Goal: Find specific page/section: Find specific page/section

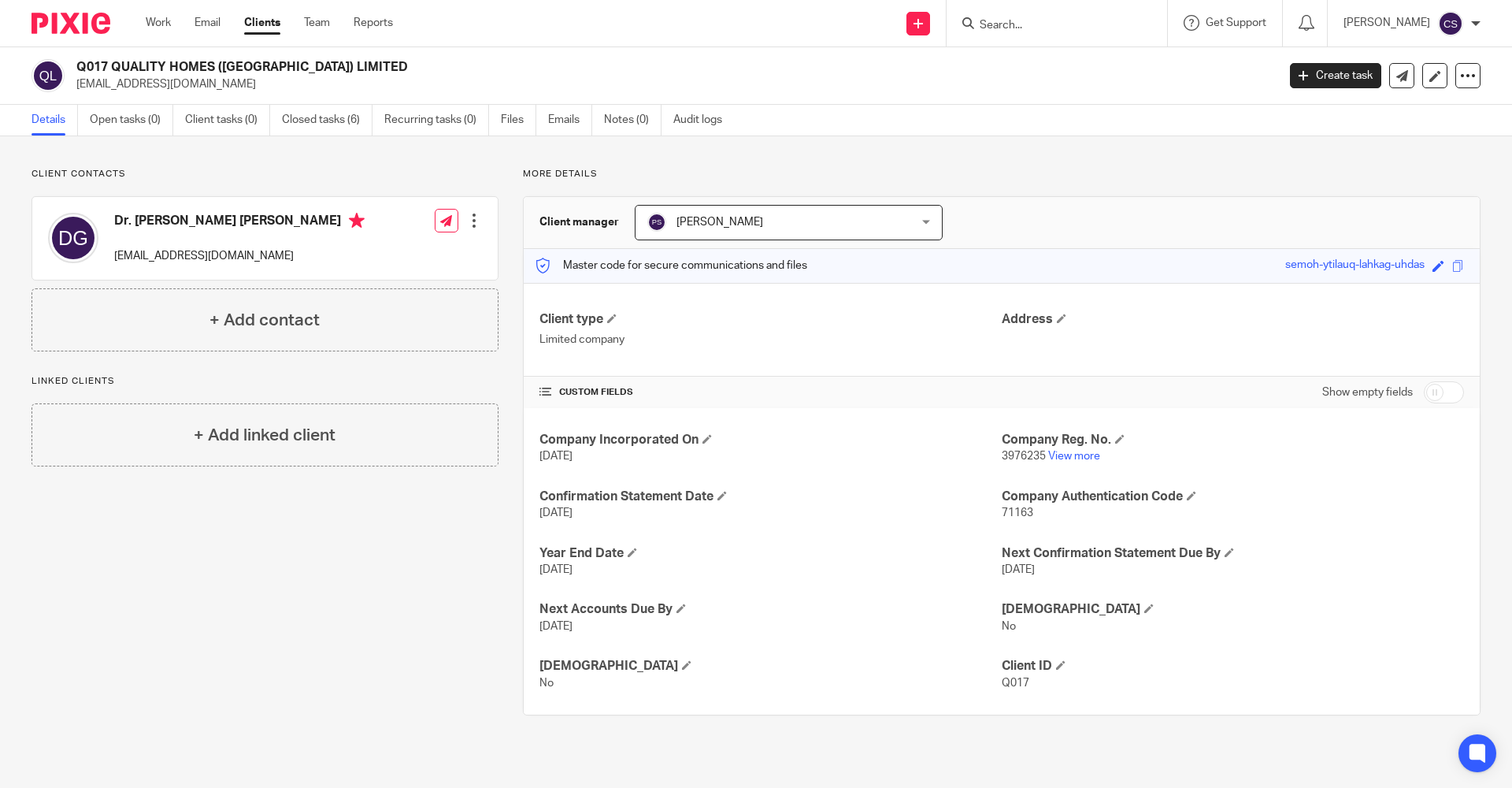
click at [978, 27] on input "Search" at bounding box center [1049, 26] width 142 height 14
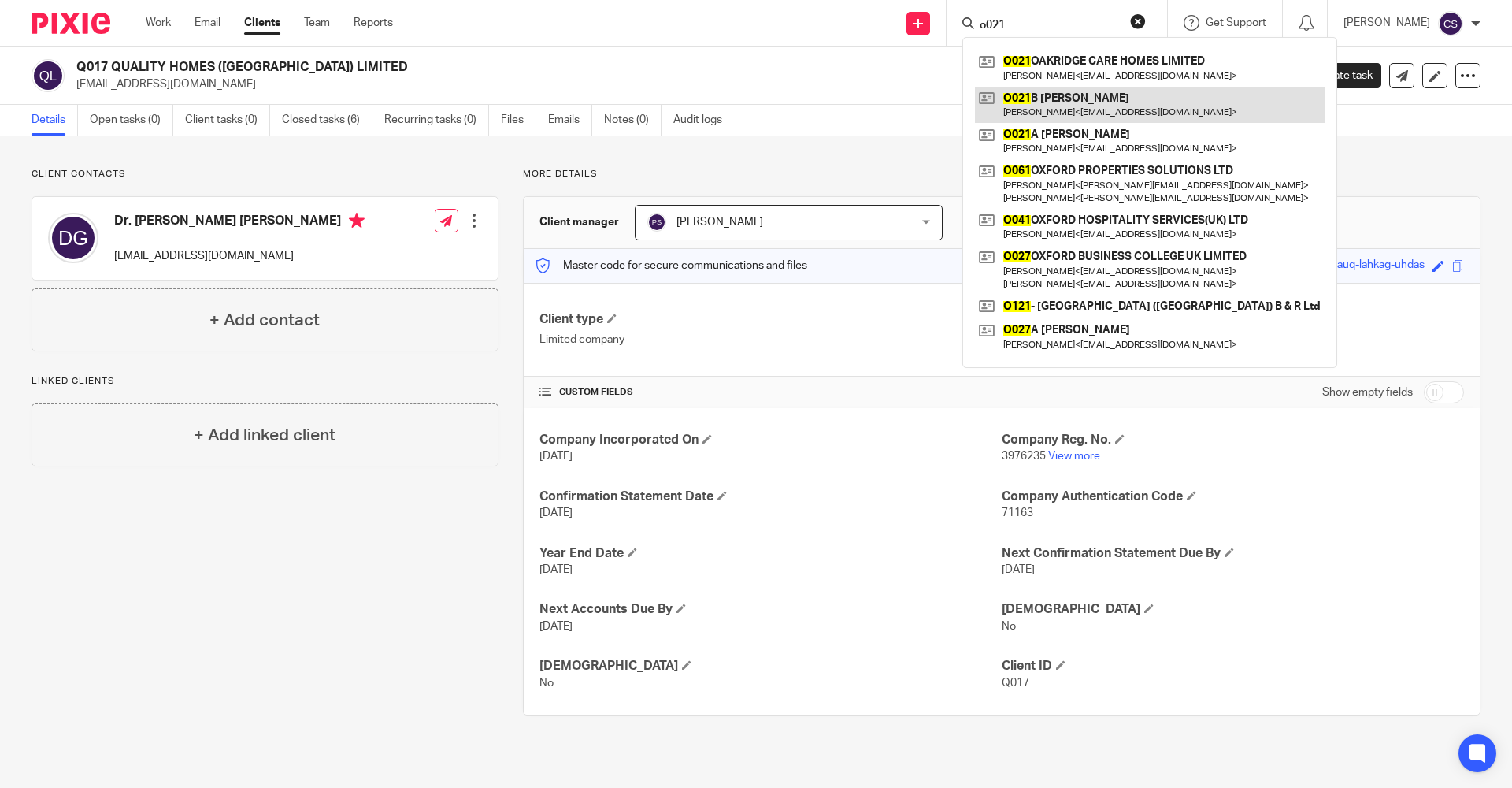
type input "o021"
click at [1038, 104] on link at bounding box center [1149, 104] width 350 height 36
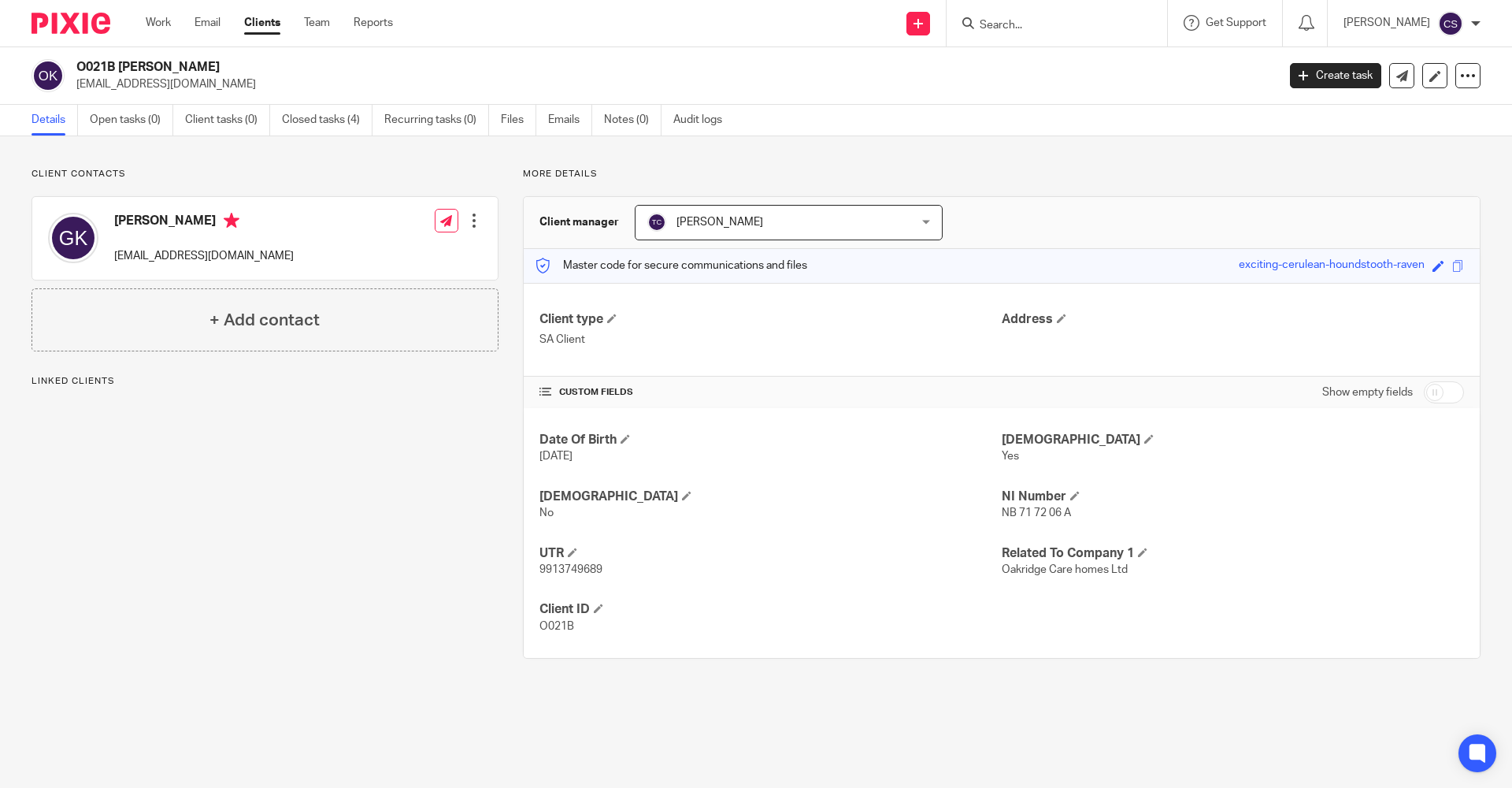
click at [978, 26] on input "Search" at bounding box center [1049, 26] width 142 height 14
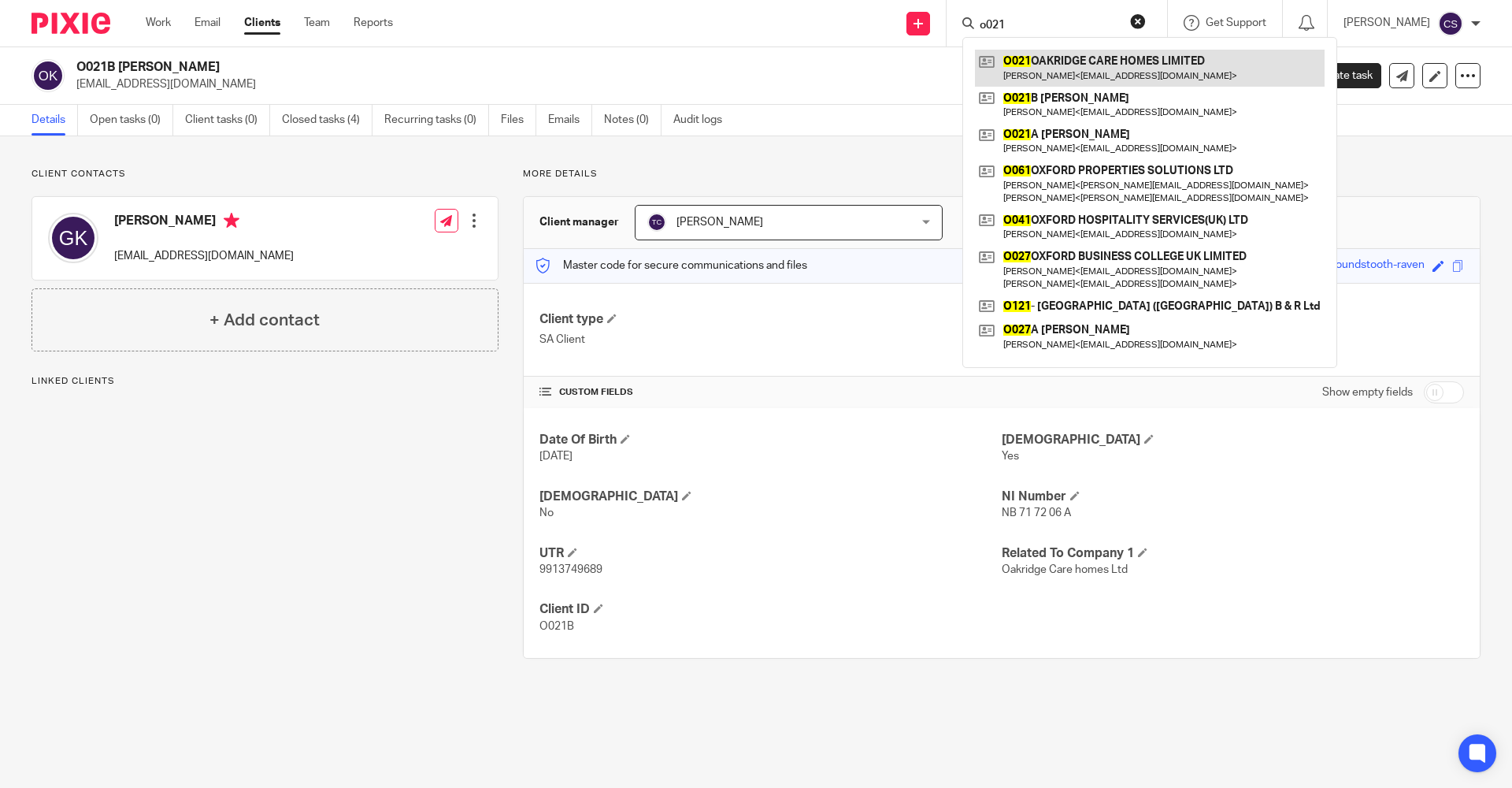
type input "o021"
click at [1034, 65] on link at bounding box center [1149, 67] width 350 height 36
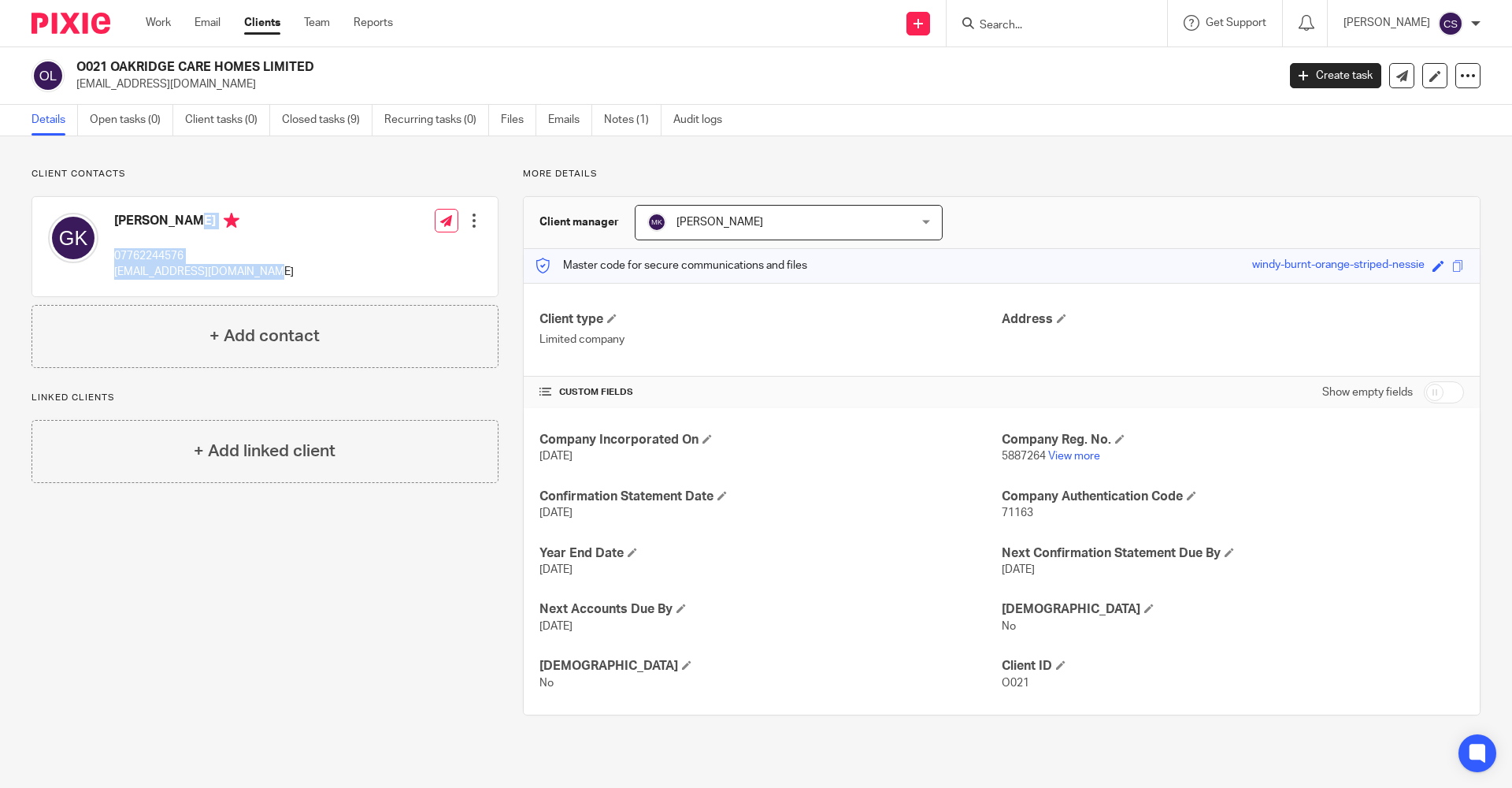
drag, startPoint x: 269, startPoint y: 272, endPoint x: 114, endPoint y: 223, distance: 162.6
click at [114, 223] on div "[PERSON_NAME] 07762244576 [EMAIL_ADDRESS][DOMAIN_NAME] Edit contact Create clie…" at bounding box center [265, 247] width 465 height 99
click at [264, 595] on div "Client contacts [PERSON_NAME] 07762244576 [EMAIL_ADDRESS][DOMAIN_NAME] Edit con…" at bounding box center [252, 441] width 491 height 547
drag, startPoint x: 268, startPoint y: 270, endPoint x: 112, endPoint y: 219, distance: 164.1
click at [112, 219] on div "[PERSON_NAME] 07762244576 [EMAIL_ADDRESS][DOMAIN_NAME] Edit contact Create clie…" at bounding box center [265, 247] width 465 height 99
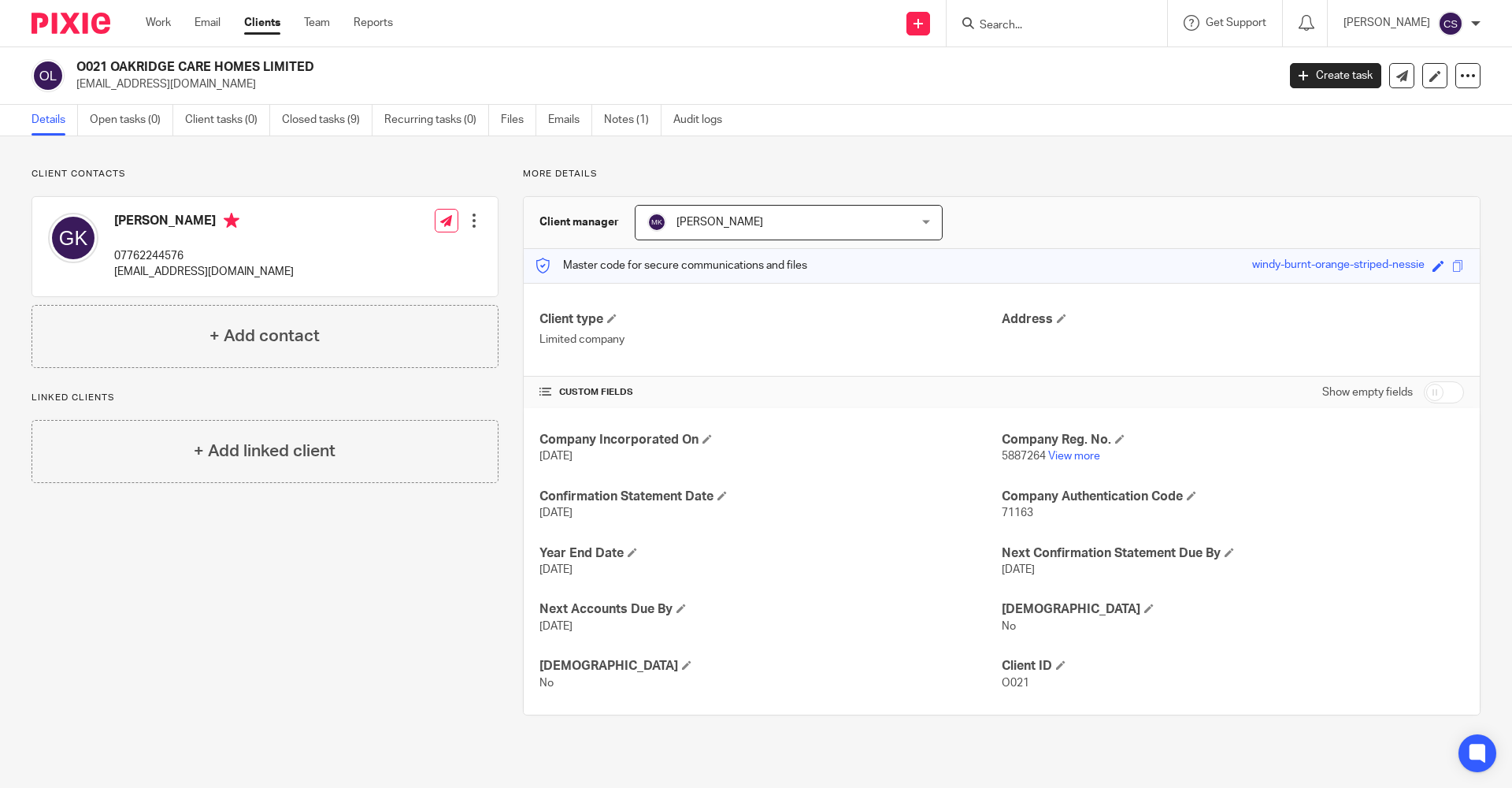
click at [253, 558] on div "Client contacts [PERSON_NAME] 07762244576 [EMAIL_ADDRESS][DOMAIN_NAME] Edit con…" at bounding box center [252, 441] width 491 height 547
drag, startPoint x: 267, startPoint y: 272, endPoint x: 117, endPoint y: 226, distance: 156.9
click at [117, 226] on div "[PERSON_NAME] 07762244576 [EMAIL_ADDRESS][DOMAIN_NAME] Edit contact Create clie…" at bounding box center [265, 247] width 465 height 99
click at [214, 583] on div "Client contacts [PERSON_NAME] 07762244576 [EMAIL_ADDRESS][DOMAIN_NAME] Edit con…" at bounding box center [252, 441] width 491 height 547
drag, startPoint x: 266, startPoint y: 270, endPoint x: 110, endPoint y: 217, distance: 164.8
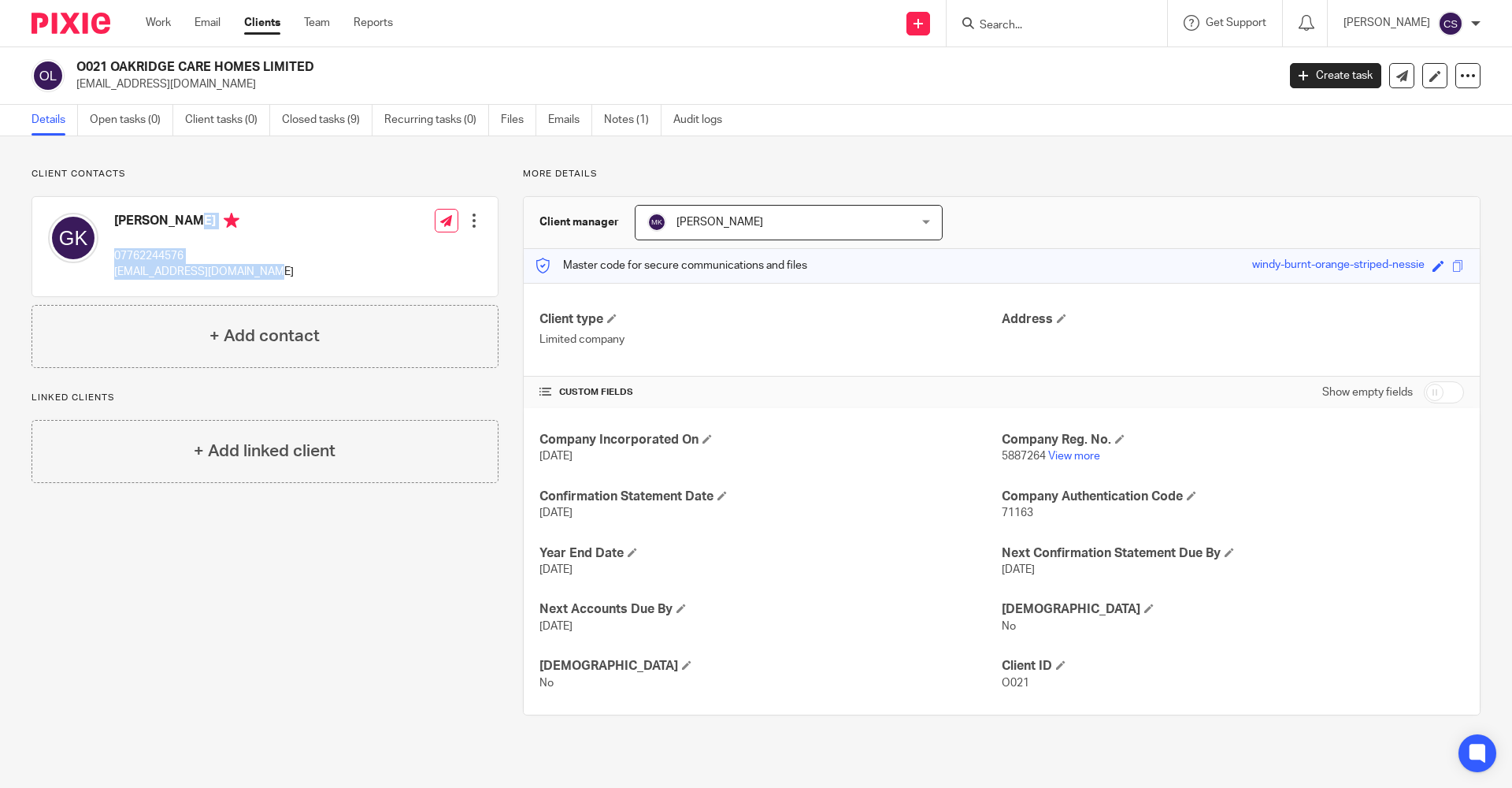
click at [110, 217] on div "[PERSON_NAME] 07762244576 [EMAIL_ADDRESS][DOMAIN_NAME] Edit contact Create clie…" at bounding box center [265, 247] width 465 height 99
click at [189, 554] on div "Client contacts [PERSON_NAME] 07762244576 [EMAIL_ADDRESS][DOMAIN_NAME] Edit con…" at bounding box center [252, 441] width 491 height 547
drag, startPoint x: 267, startPoint y: 272, endPoint x: 106, endPoint y: 217, distance: 170.1
click at [106, 217] on div "[PERSON_NAME] 07762244576 [EMAIL_ADDRESS][DOMAIN_NAME] Edit contact Create clie…" at bounding box center [265, 247] width 465 height 99
click at [190, 557] on div "Client contacts [PERSON_NAME] 07762244576 [EMAIL_ADDRESS][DOMAIN_NAME] Edit con…" at bounding box center [252, 441] width 491 height 547
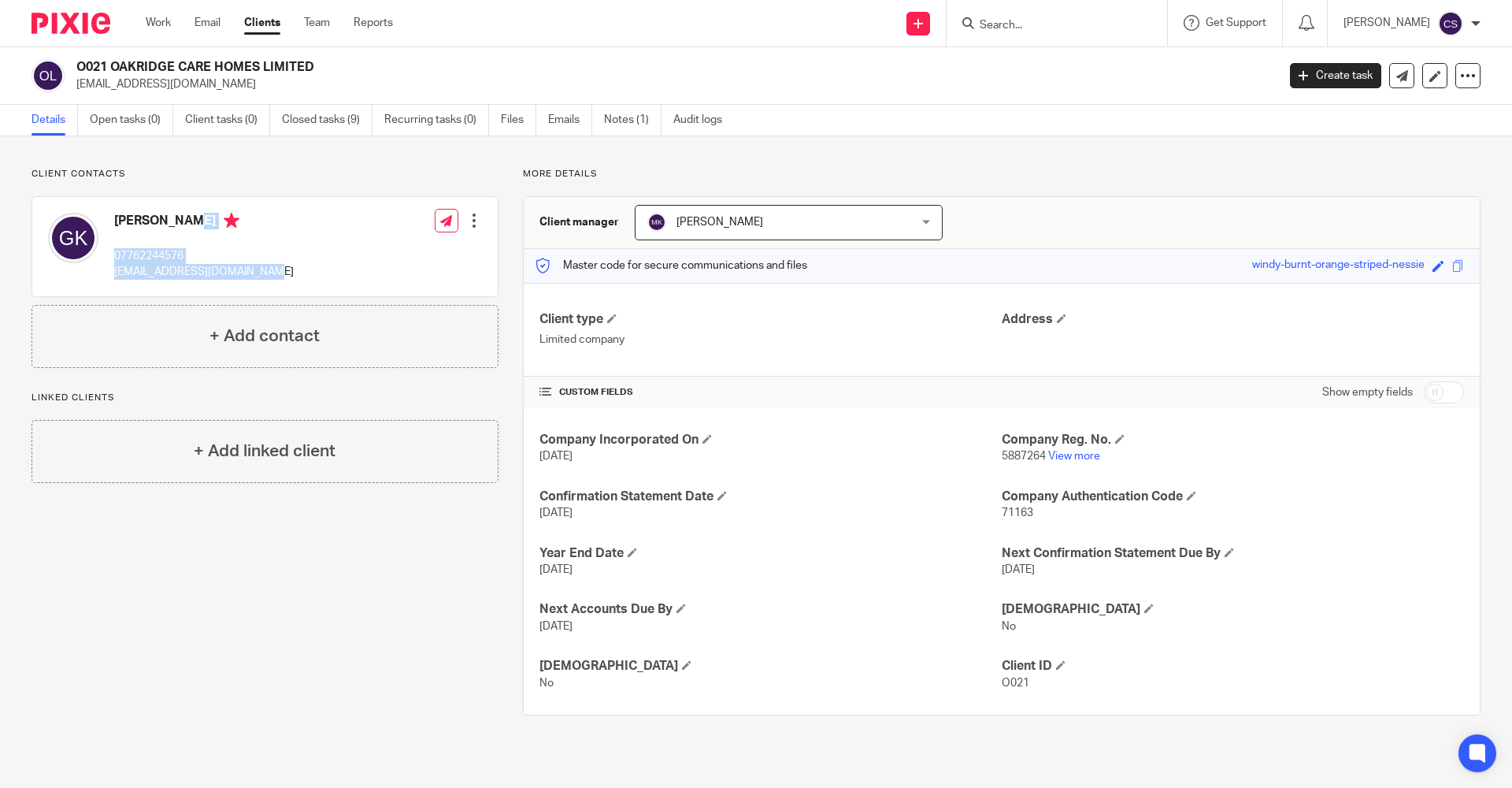
drag, startPoint x: 266, startPoint y: 270, endPoint x: 109, endPoint y: 225, distance: 163.3
click at [109, 225] on div "[PERSON_NAME] 07762244576 [EMAIL_ADDRESS][DOMAIN_NAME] Edit contact Create clie…" at bounding box center [265, 247] width 465 height 99
click at [187, 640] on div "Client contacts [PERSON_NAME] 07762244576 [EMAIL_ADDRESS][DOMAIN_NAME] Edit con…" at bounding box center [252, 441] width 491 height 547
drag, startPoint x: 265, startPoint y: 272, endPoint x: 111, endPoint y: 229, distance: 159.9
click at [111, 229] on div "[PERSON_NAME] 07762244576 [EMAIL_ADDRESS][DOMAIN_NAME]" at bounding box center [171, 247] width 246 height 84
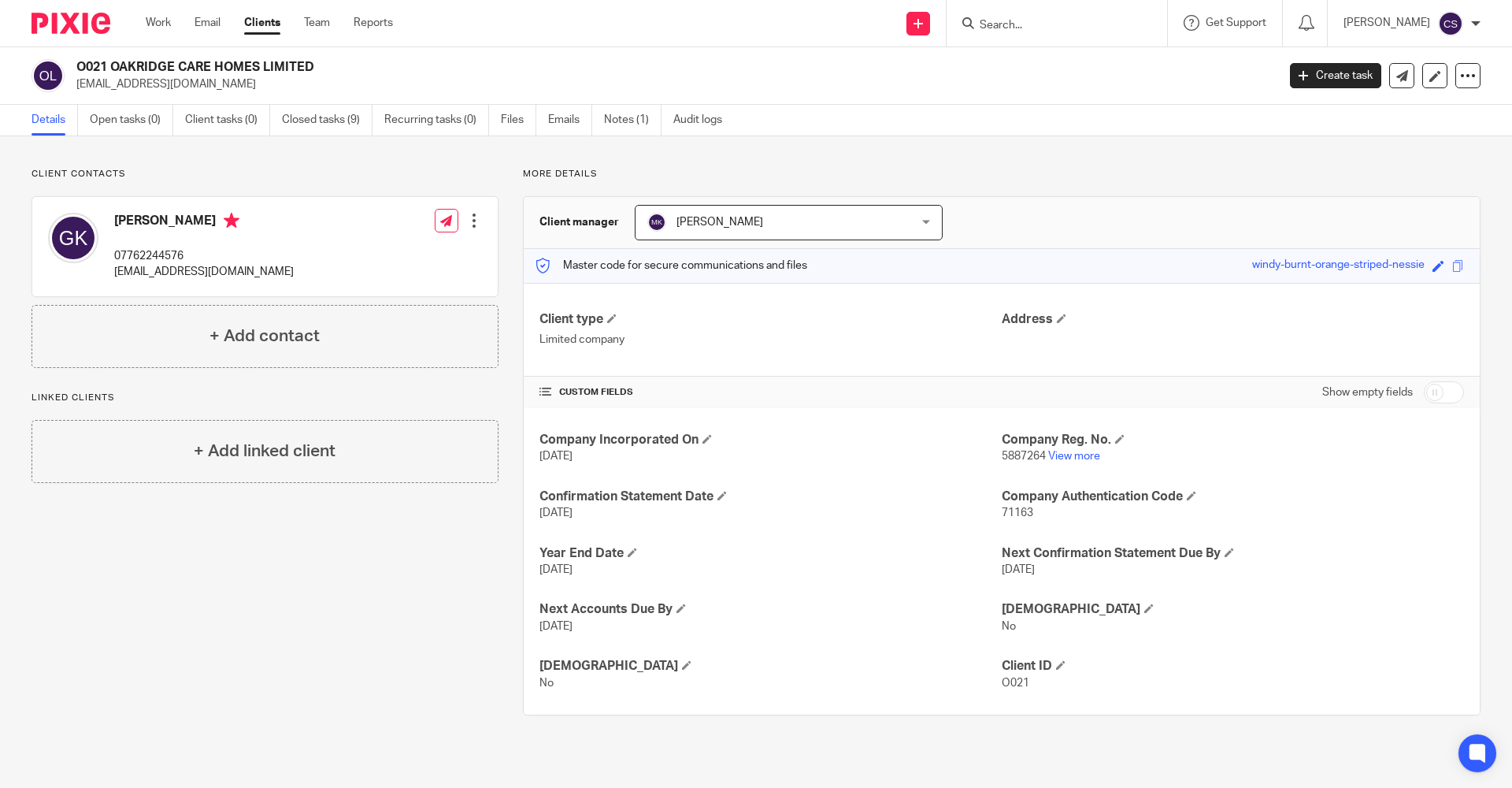
click at [198, 586] on div "Client contacts [PERSON_NAME] 07762244576 [EMAIL_ADDRESS][DOMAIN_NAME] Edit con…" at bounding box center [252, 441] width 491 height 547
